Goal: Check status: Check status

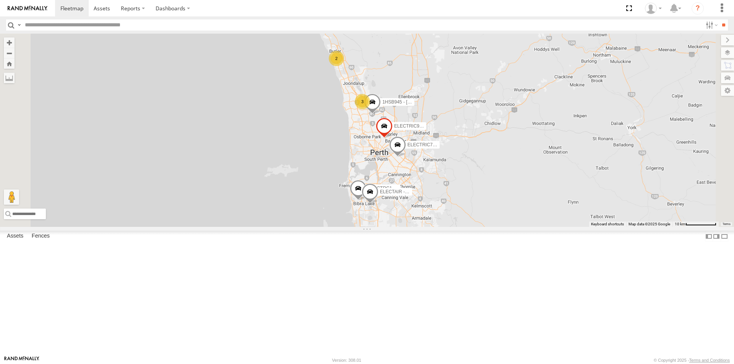
click at [0, 0] on div "ELECTRC14 - Aaron" at bounding box center [0, 0] width 0 height 0
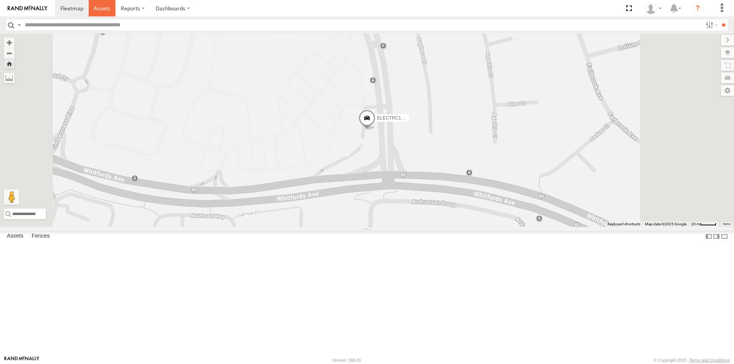
click at [104, 3] on link at bounding box center [102, 8] width 27 height 16
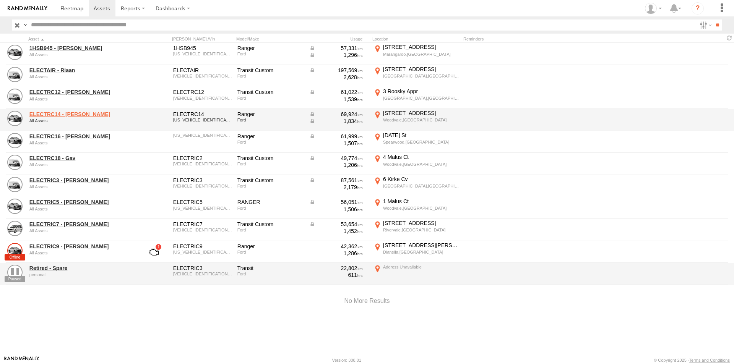
click at [64, 112] on link "ELECTRC14 - [PERSON_NAME]" at bounding box center [81, 114] width 105 height 7
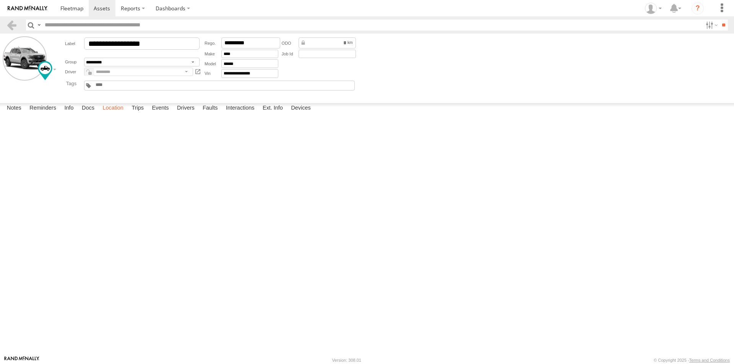
click at [111, 114] on label "Location" at bounding box center [113, 108] width 29 height 11
click at [138, 114] on label "Trips" at bounding box center [138, 108] width 20 height 11
click at [0, 0] on label "941 Whitfords Ave Woodvale,WA -31.79974 115.79604" at bounding box center [0, 0] width 0 height 0
click at [0, 0] on button "Satellite" at bounding box center [0, 0] width 0 height 0
click at [0, 0] on label "×" at bounding box center [0, 0] width 0 height 0
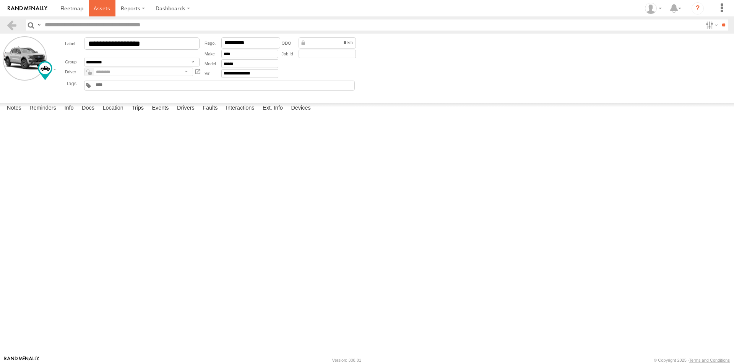
click at [105, 7] on span at bounding box center [102, 8] width 16 height 7
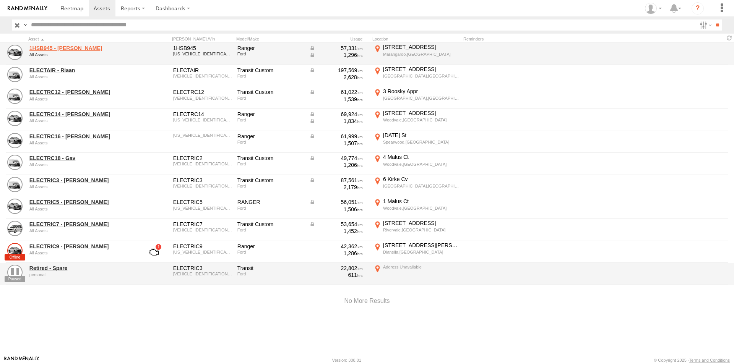
click at [45, 50] on link "1HSB945 - [PERSON_NAME]" at bounding box center [81, 48] width 105 height 7
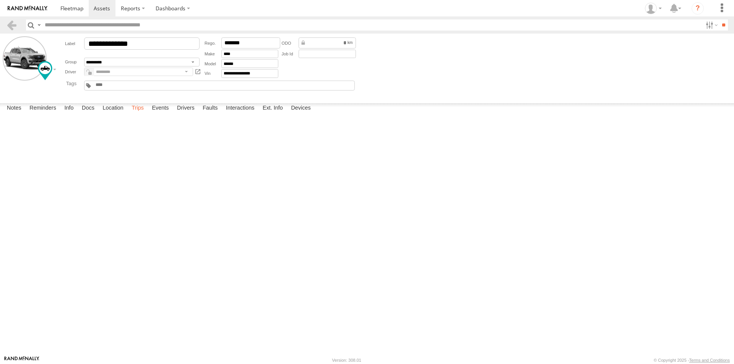
click at [140, 114] on label "Trips" at bounding box center [138, 108] width 20 height 11
click at [0, 0] on div "1 Curtis Way" at bounding box center [0, 0] width 0 height 0
click at [0, 0] on button "Satellite" at bounding box center [0, 0] width 0 height 0
drag, startPoint x: 273, startPoint y: 145, endPoint x: 275, endPoint y: 256, distance: 111.3
click at [0, 0] on div at bounding box center [0, 0] width 0 height 0
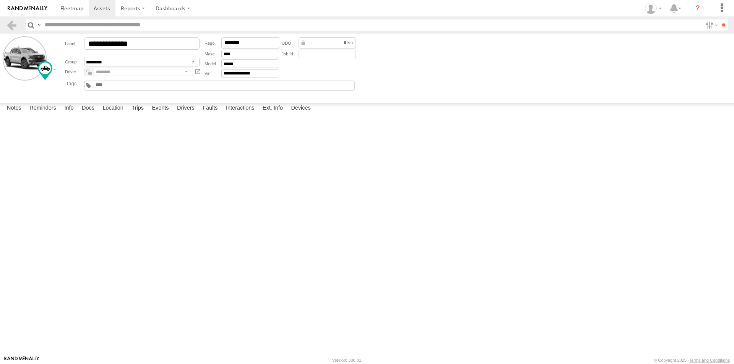
drag, startPoint x: 320, startPoint y: 101, endPoint x: 266, endPoint y: 258, distance: 165.7
click at [0, 0] on div at bounding box center [0, 0] width 0 height 0
drag, startPoint x: 352, startPoint y: 153, endPoint x: 329, endPoint y: 273, distance: 122.9
click at [0, 0] on div at bounding box center [0, 0] width 0 height 0
drag, startPoint x: 328, startPoint y: 286, endPoint x: 404, endPoint y: 235, distance: 91.4
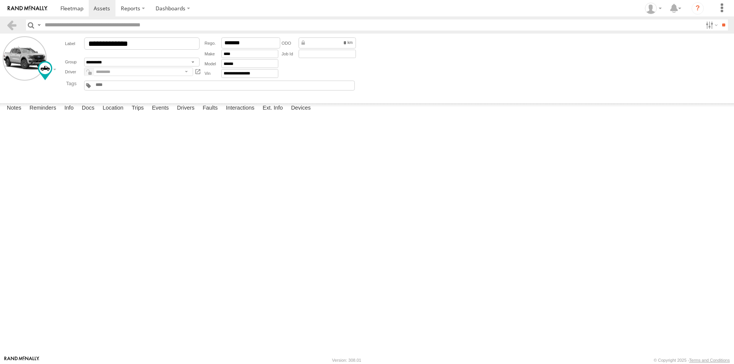
click at [0, 0] on div at bounding box center [0, 0] width 0 height 0
drag, startPoint x: 48, startPoint y: 139, endPoint x: 407, endPoint y: 146, distance: 359.4
click at [0, 0] on div "Sorry, we have no imagery here. To activate drag with keyboard, press Alt + Ent…" at bounding box center [0, 0] width 0 height 0
click at [0, 0] on label "×" at bounding box center [0, 0] width 0 height 0
click at [108, 7] on span at bounding box center [102, 8] width 16 height 7
